Goal: Find specific page/section: Find specific page/section

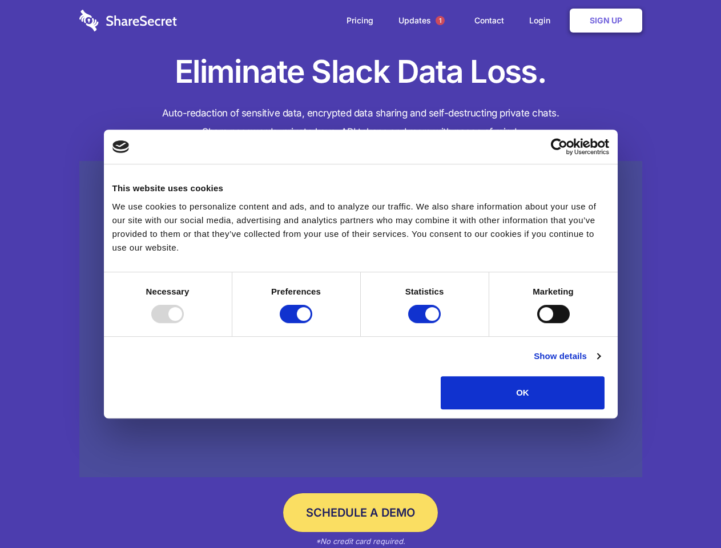
click at [184, 323] on div at bounding box center [167, 314] width 33 height 18
click at [312, 323] on input "Preferences" at bounding box center [296, 314] width 33 height 18
checkbox input "false"
click at [426, 323] on input "Statistics" at bounding box center [424, 314] width 33 height 18
checkbox input "false"
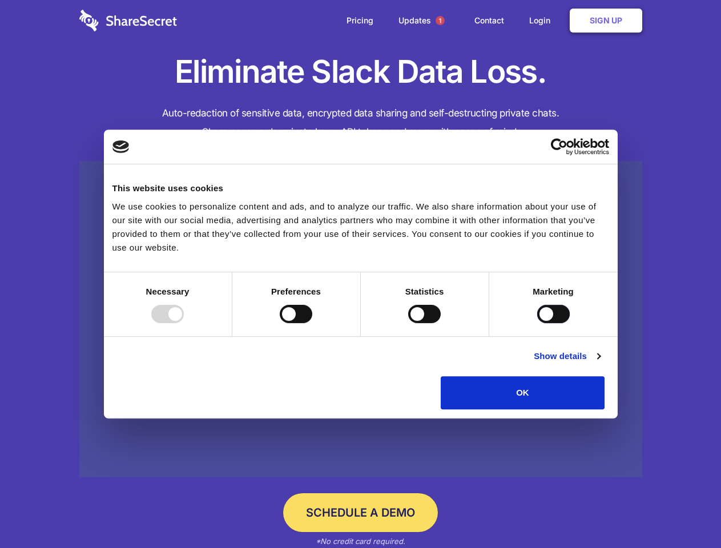
click at [537, 323] on input "Marketing" at bounding box center [553, 314] width 33 height 18
checkbox input "true"
click at [600, 363] on link "Show details" at bounding box center [567, 356] width 66 height 14
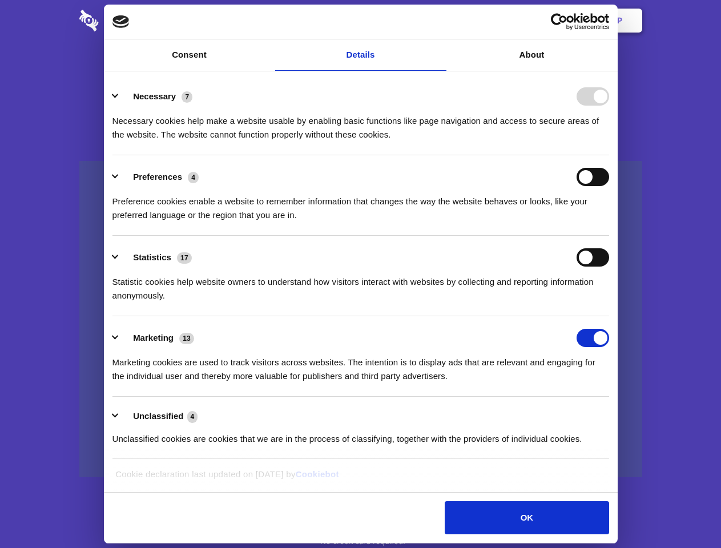
click at [609, 155] on li "Necessary 7 Necessary cookies help make a website usable by enabling basic func…" at bounding box center [360, 115] width 496 height 80
click at [439, 21] on span "1" at bounding box center [439, 20] width 9 height 9
